Goal: Task Accomplishment & Management: Use online tool/utility

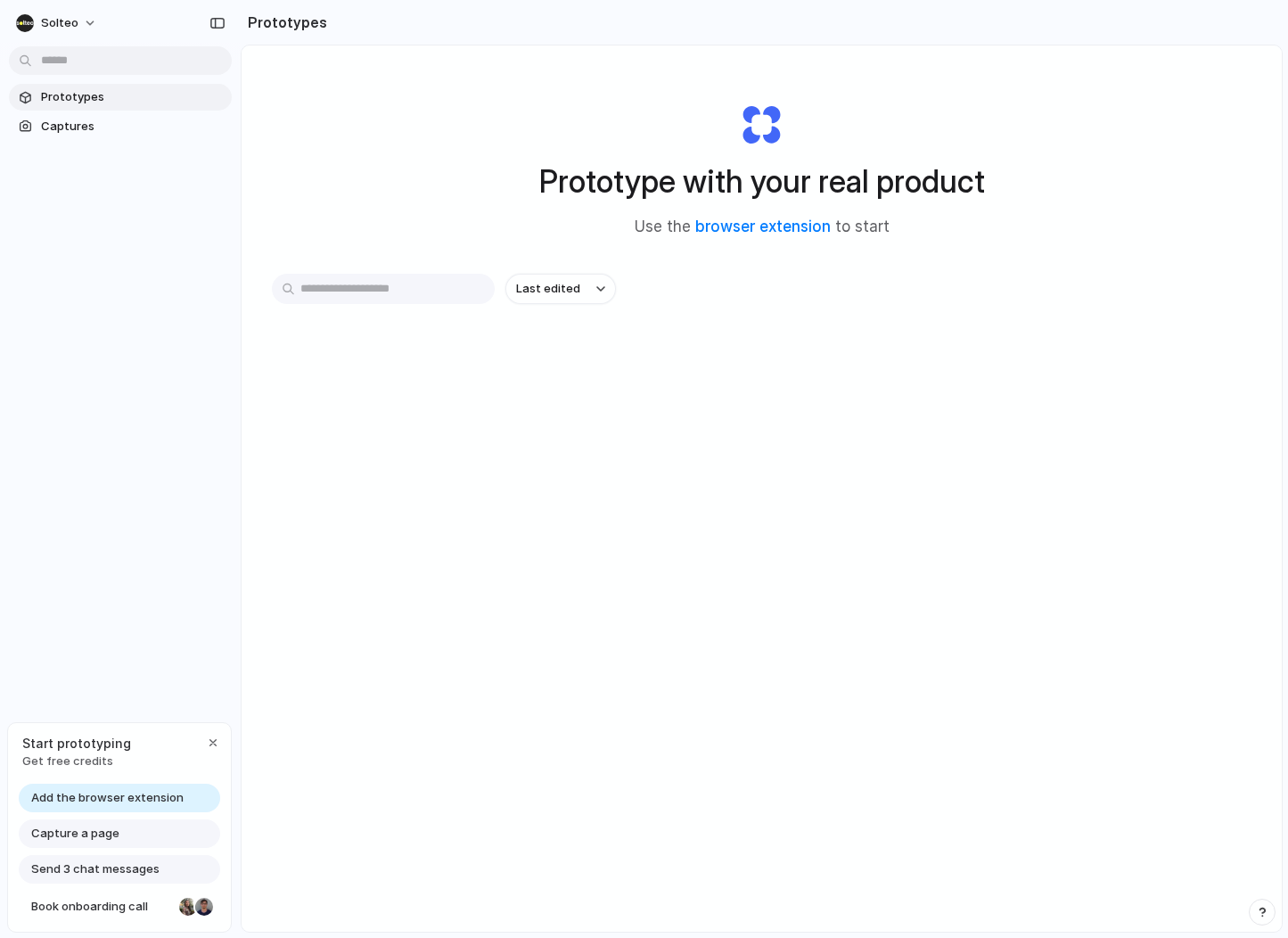
click at [333, 170] on div "Prototype with your real product Use the browser extension to start Last edited" at bounding box center [761, 536] width 1040 height 980
click at [86, 788] on link "Add the browser extension" at bounding box center [120, 798] width 202 height 29
